Goal: Communication & Community: Answer question/provide support

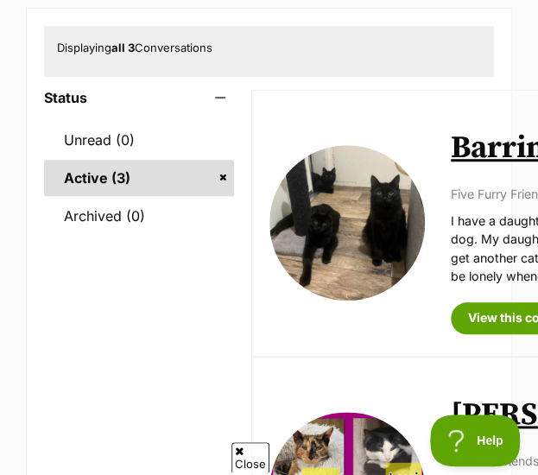
scroll to position [209, 0]
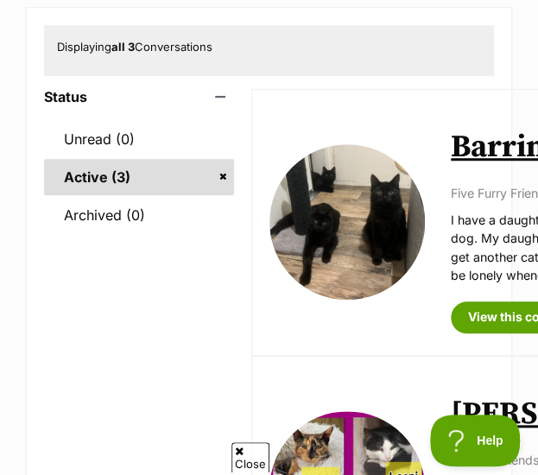
click at [372, 234] on img at bounding box center [348, 222] width 156 height 156
click at [491, 153] on link "Barrington" at bounding box center [530, 147] width 159 height 39
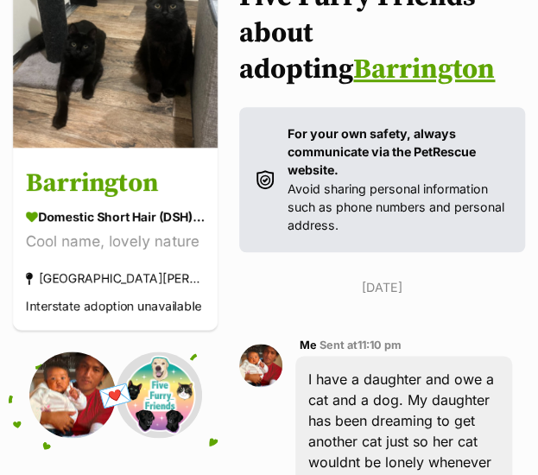
scroll to position [189, 0]
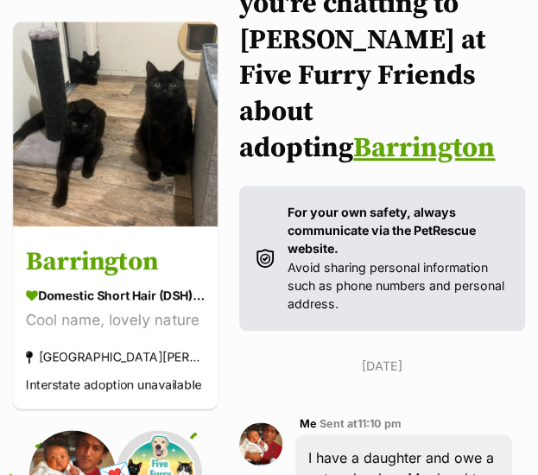
click at [462, 131] on link "Barrington" at bounding box center [424, 148] width 142 height 35
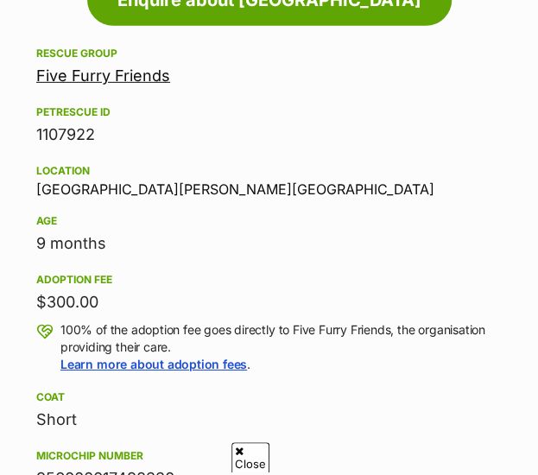
scroll to position [1246, 0]
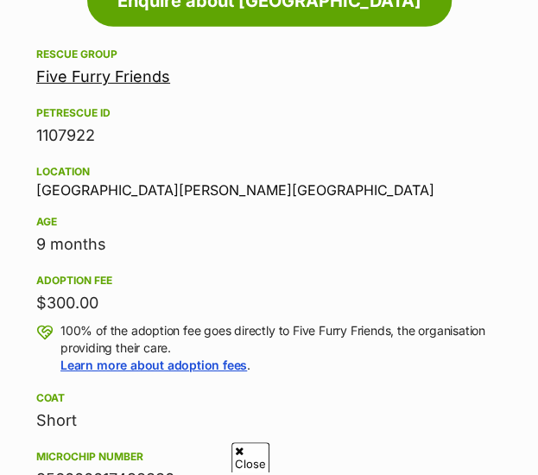
click at [100, 86] on link "Five Furry Friends" at bounding box center [103, 76] width 134 height 18
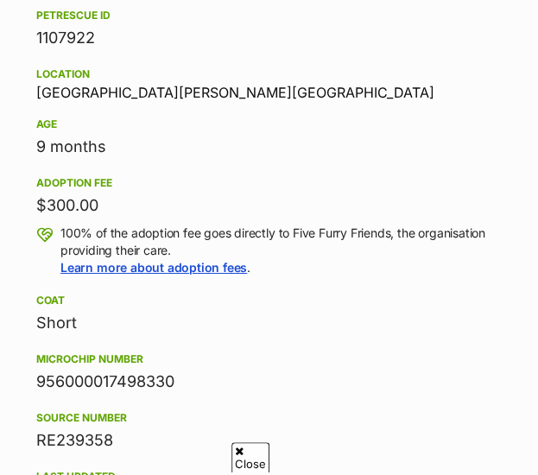
scroll to position [1345, 0]
